Goal: Task Accomplishment & Management: Manage account settings

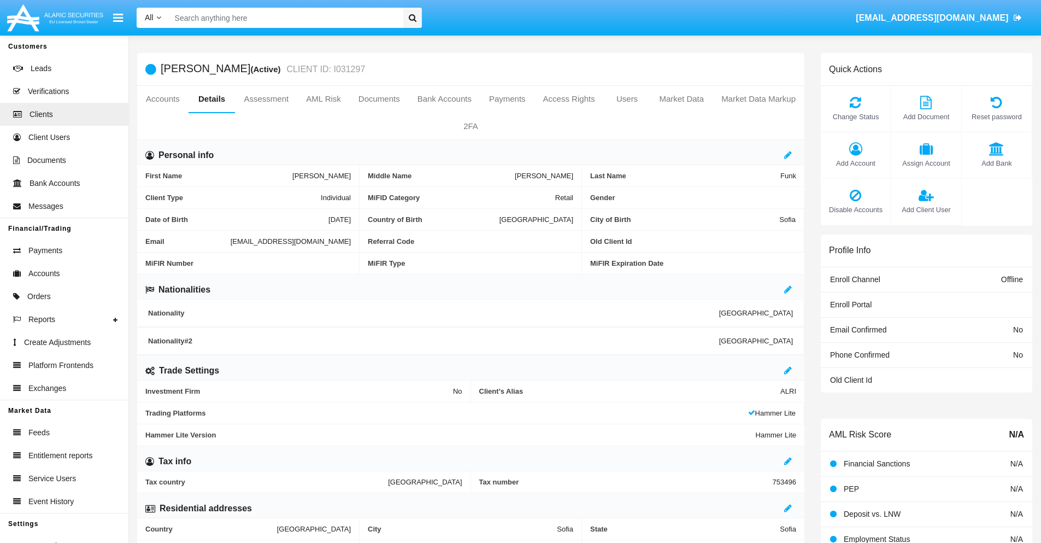
click at [681, 99] on link "Market Data" at bounding box center [681, 99] width 62 height 26
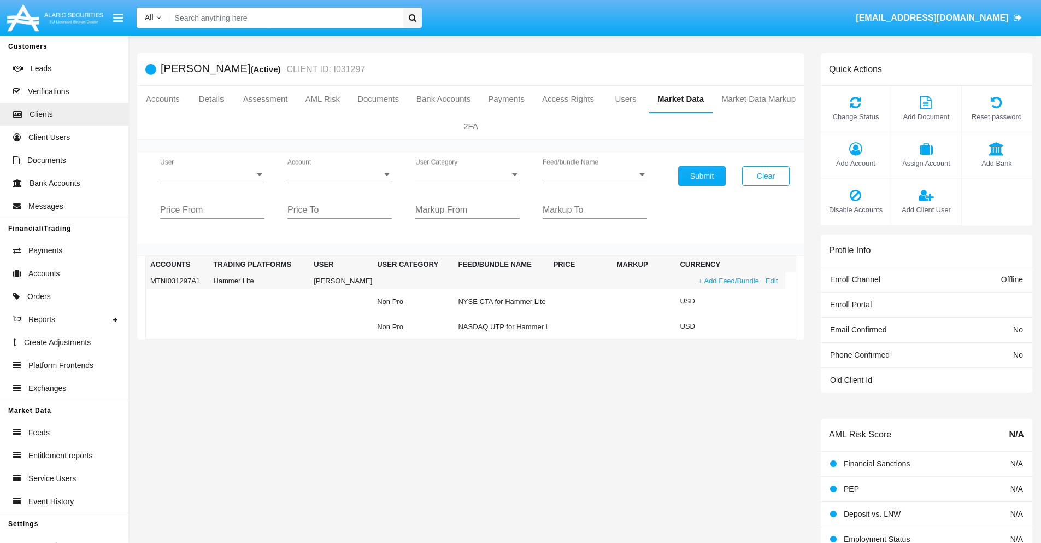
click at [727, 280] on link "+ Add Feed/Bundle" at bounding box center [728, 280] width 67 height 11
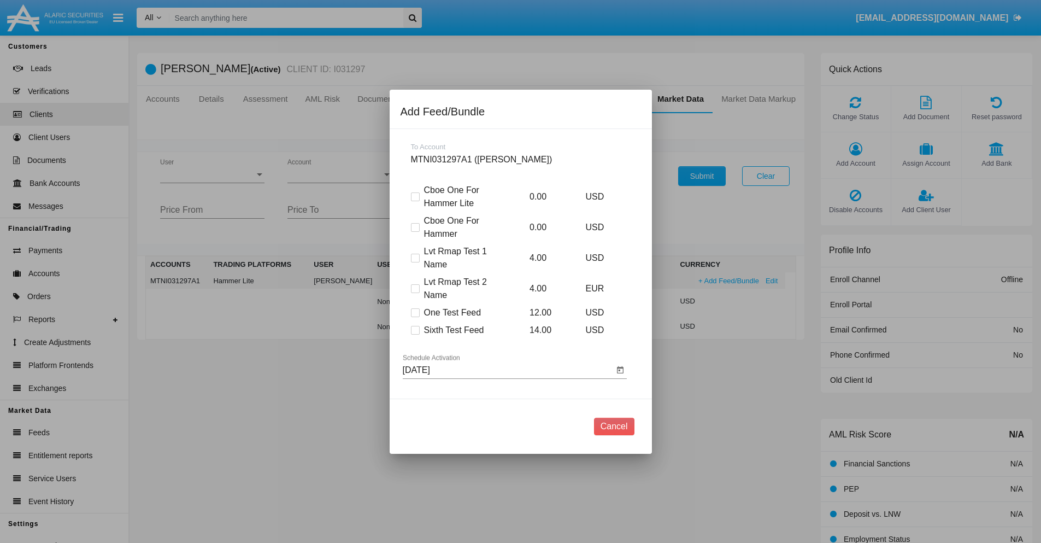
click at [415, 330] on span at bounding box center [415, 330] width 9 height 9
click at [415, 334] on input "Sixth Test Feed" at bounding box center [415, 334] width 1 height 1
checkbox input "true"
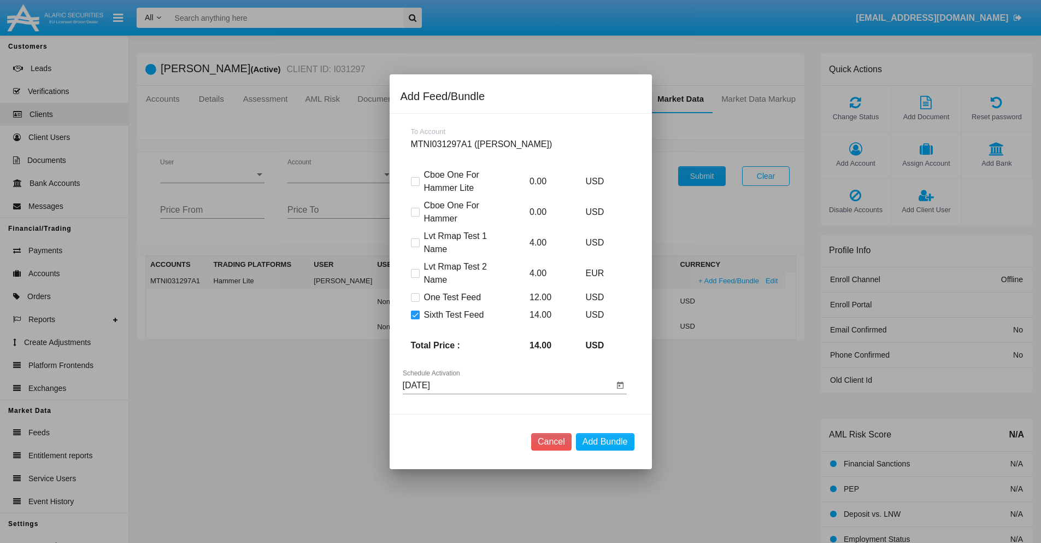
click at [508, 385] on input "[DATE]" at bounding box center [508, 385] width 211 height 10
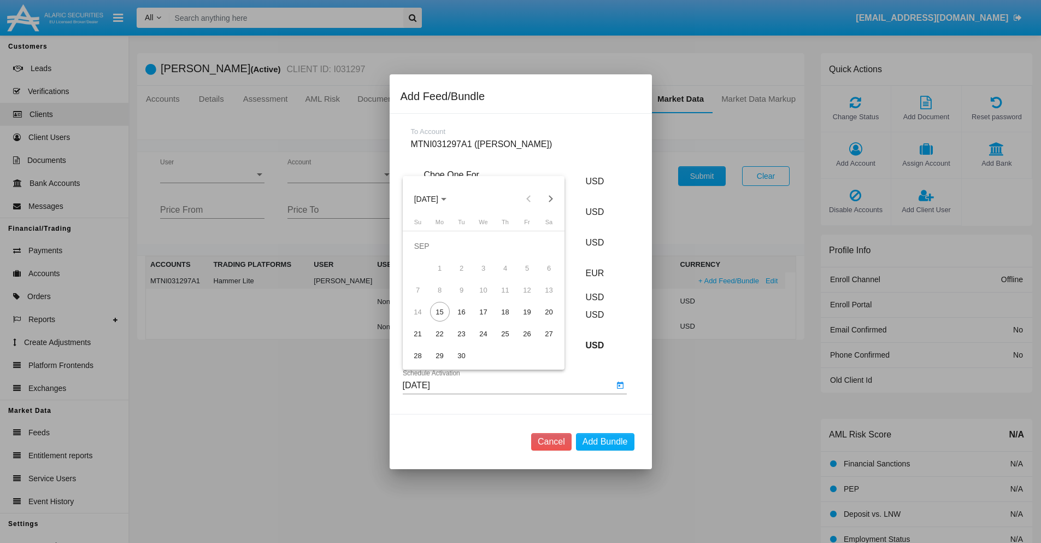
click at [435, 198] on span "SEP 2025" at bounding box center [426, 199] width 24 height 9
click at [540, 298] on div "2027" at bounding box center [541, 299] width 34 height 20
click at [502, 298] on div "NOV" at bounding box center [502, 299] width 34 height 20
click at [483, 311] on div "17" at bounding box center [484, 312] width 20 height 20
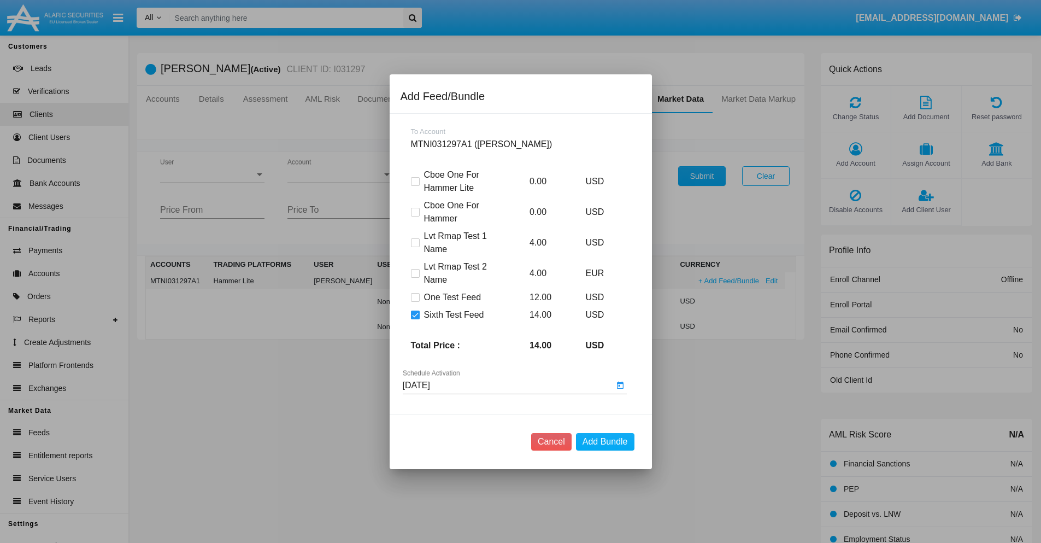
type input "11/17/27"
click at [605, 441] on button "Add Bundle" at bounding box center [605, 441] width 58 height 17
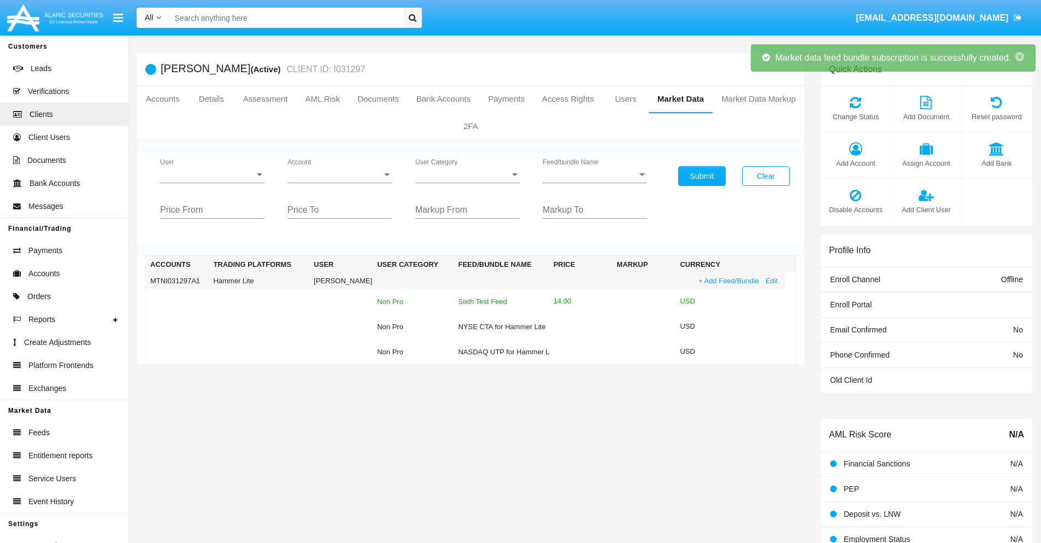
click at [493, 301] on div "Sixth Test Feed" at bounding box center [501, 301] width 86 height 7
